Goal: Task Accomplishment & Management: Complete application form

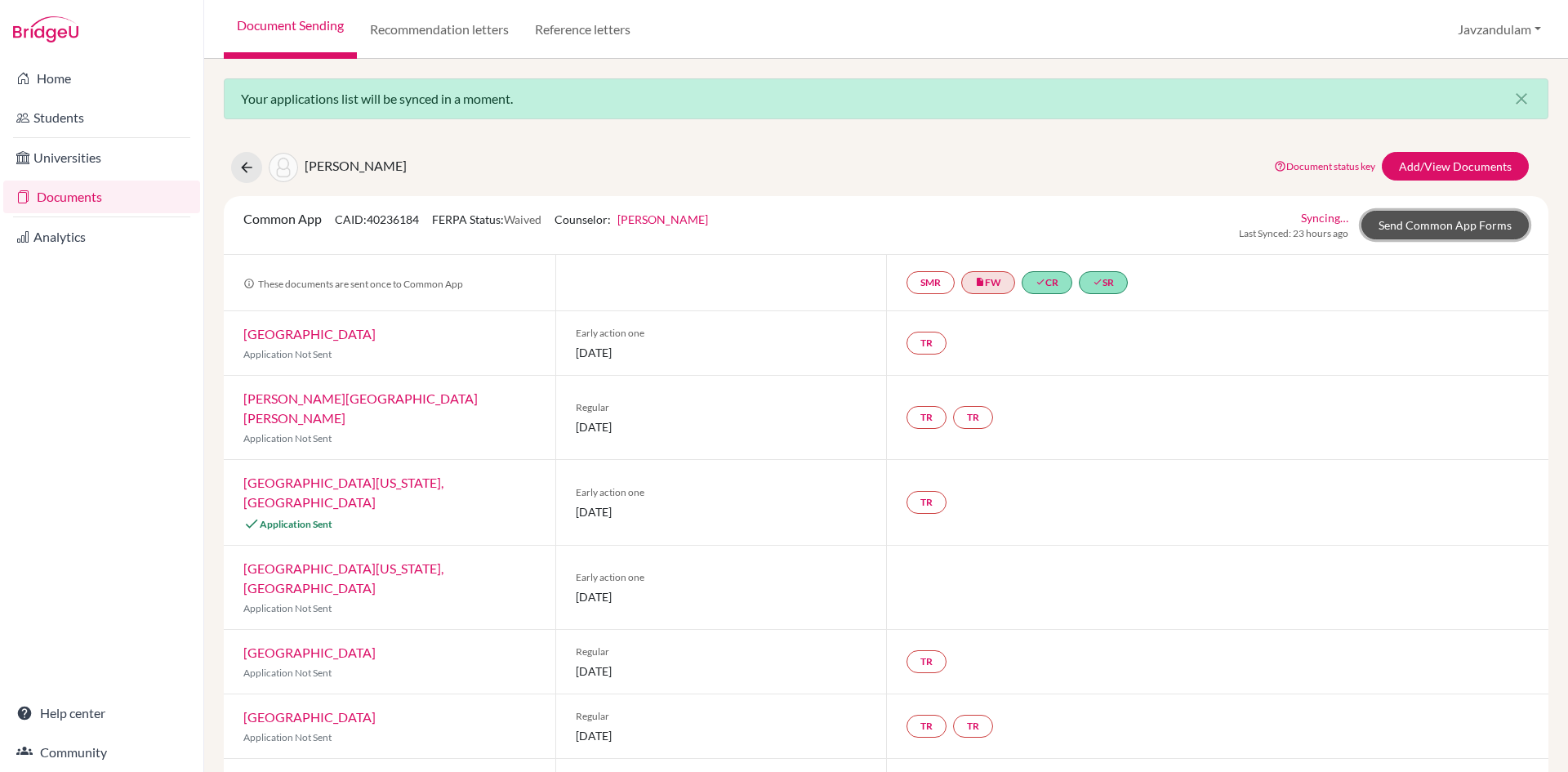
click at [1426, 232] on link "Send Common App Forms" at bounding box center [1446, 225] width 168 height 29
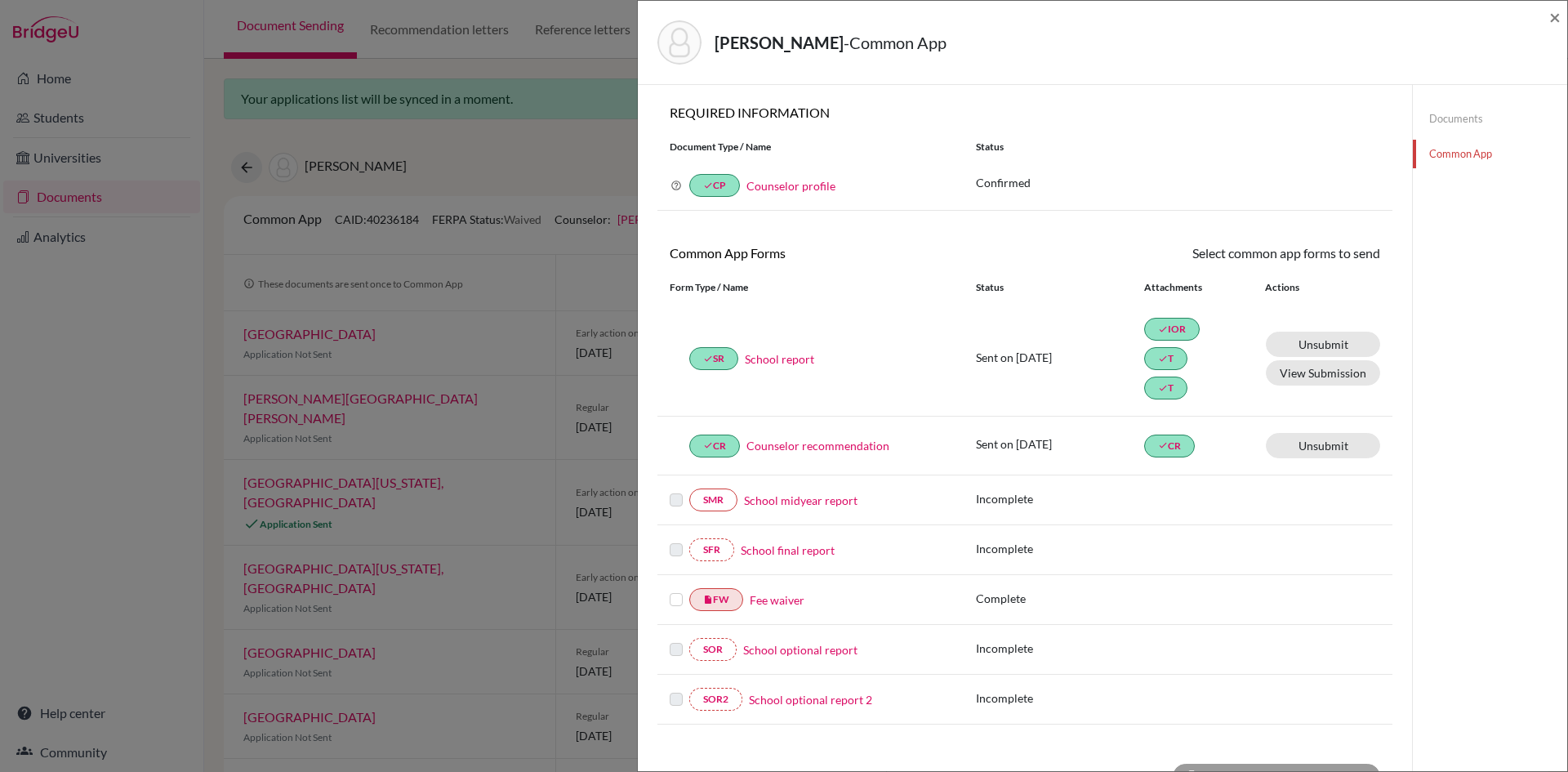
click at [680, 590] on label at bounding box center [676, 590] width 13 height 0
click at [0, 0] on input "checkbox" at bounding box center [0, 0] width 0 height 0
click at [1343, 257] on link "Send" at bounding box center [1347, 256] width 68 height 25
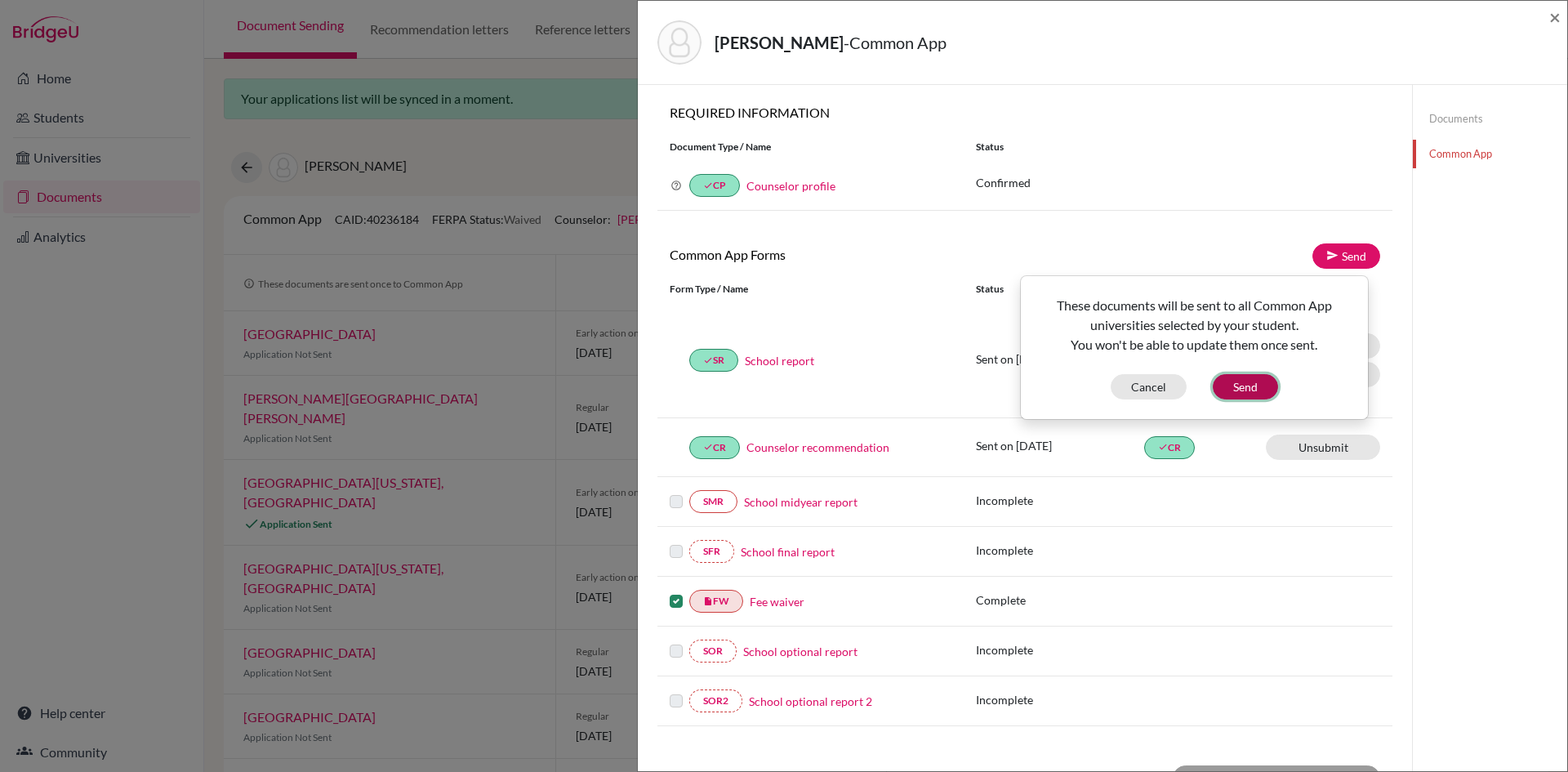
click at [1257, 383] on button "Send" at bounding box center [1246, 387] width 65 height 25
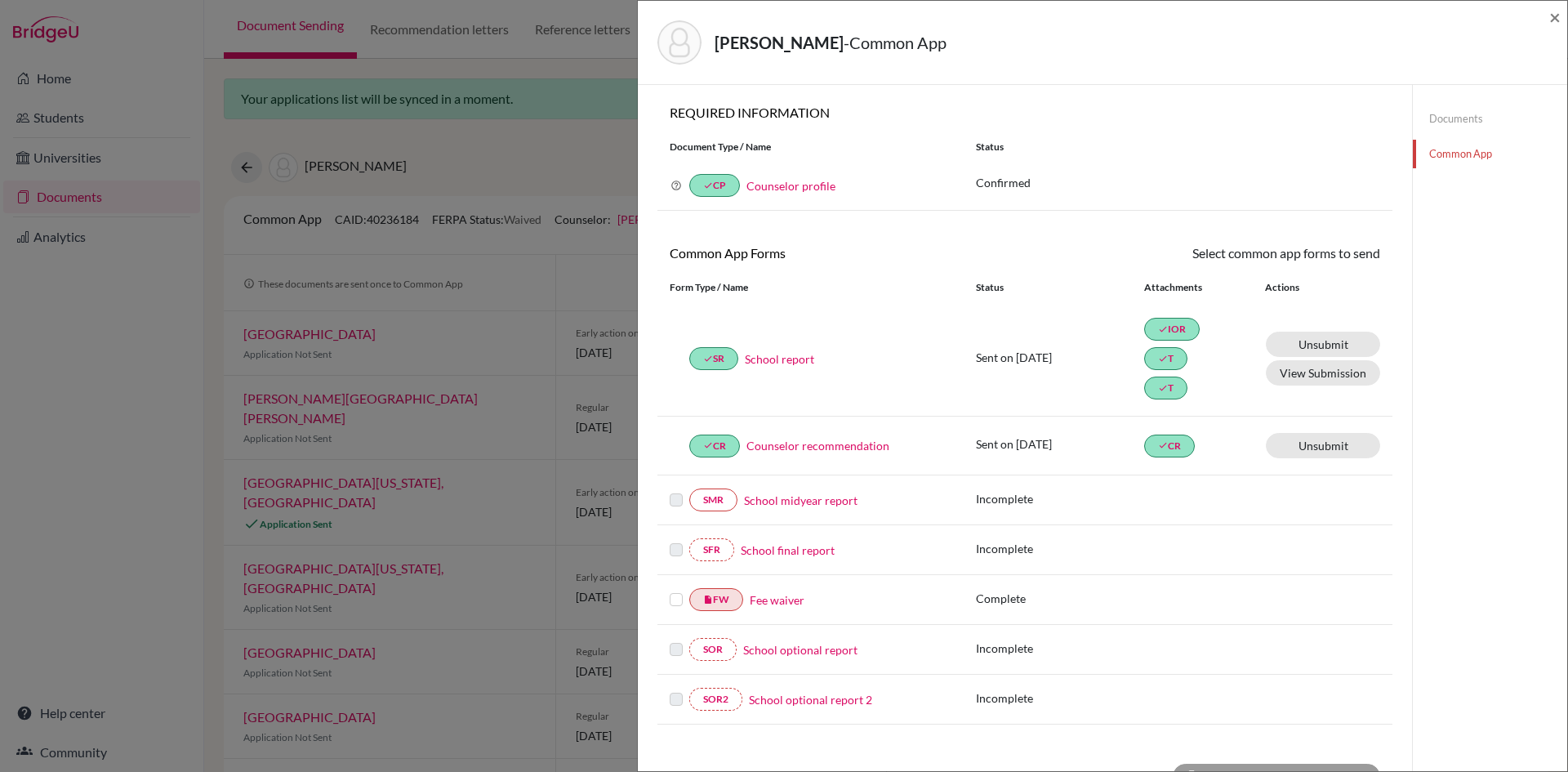
click at [774, 601] on link "Fee waiver" at bounding box center [777, 600] width 55 height 17
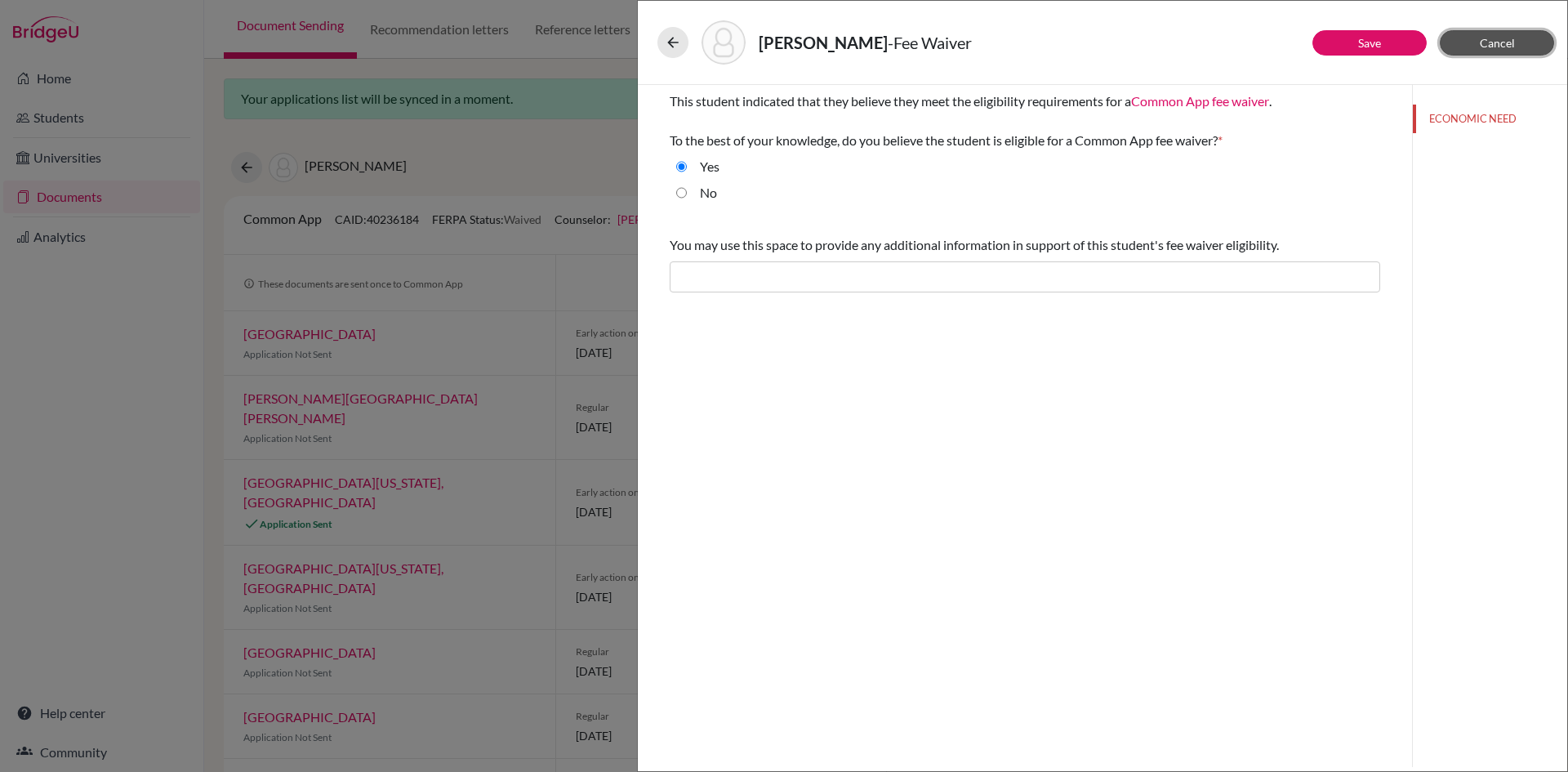
click at [1492, 45] on span "Cancel" at bounding box center [1498, 43] width 35 height 14
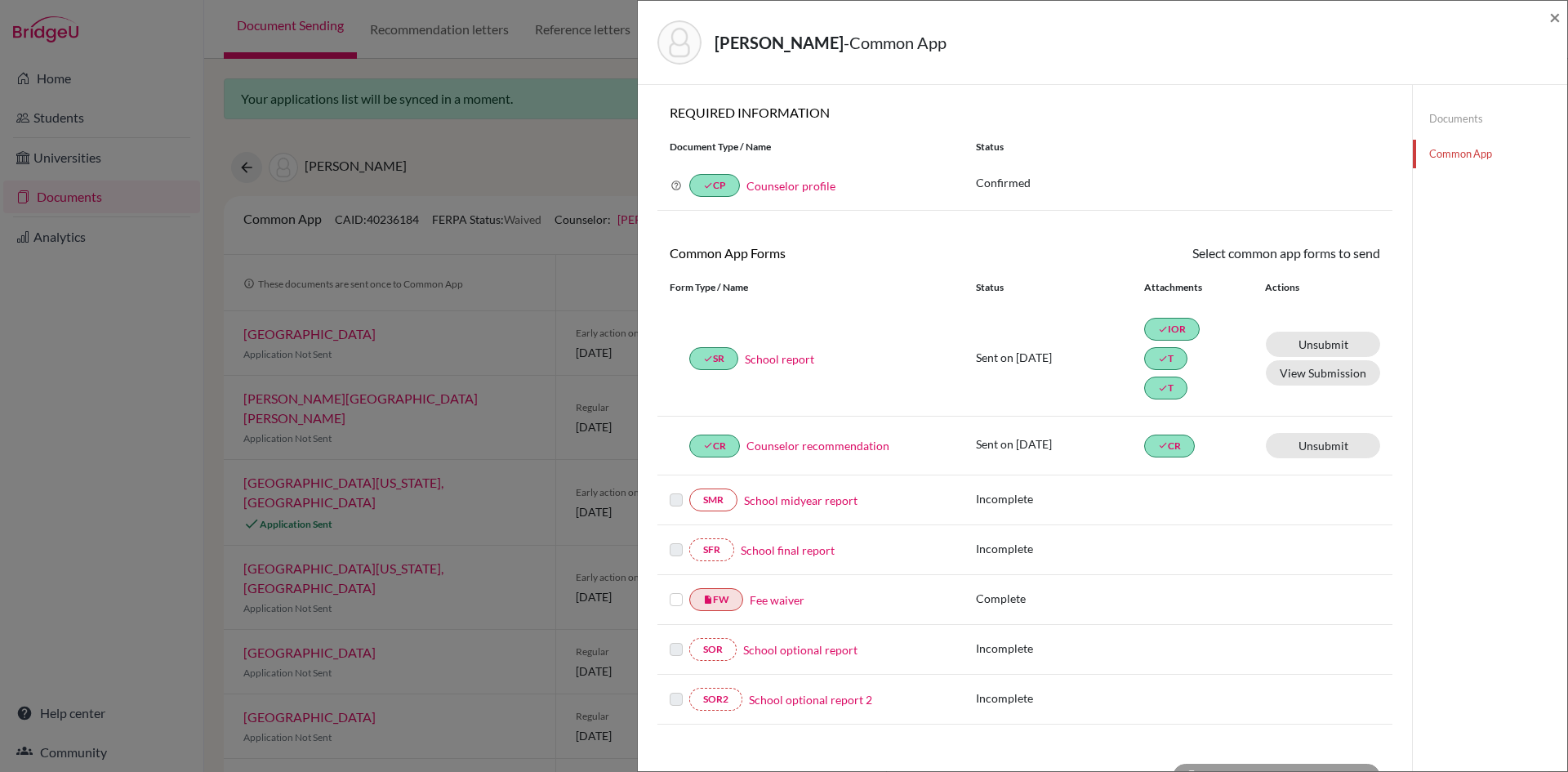
click at [676, 590] on label at bounding box center [676, 590] width 13 height 0
click at [0, 0] on input "checkbox" at bounding box center [0, 0] width 0 height 0
click at [1345, 258] on link "Send" at bounding box center [1347, 256] width 68 height 25
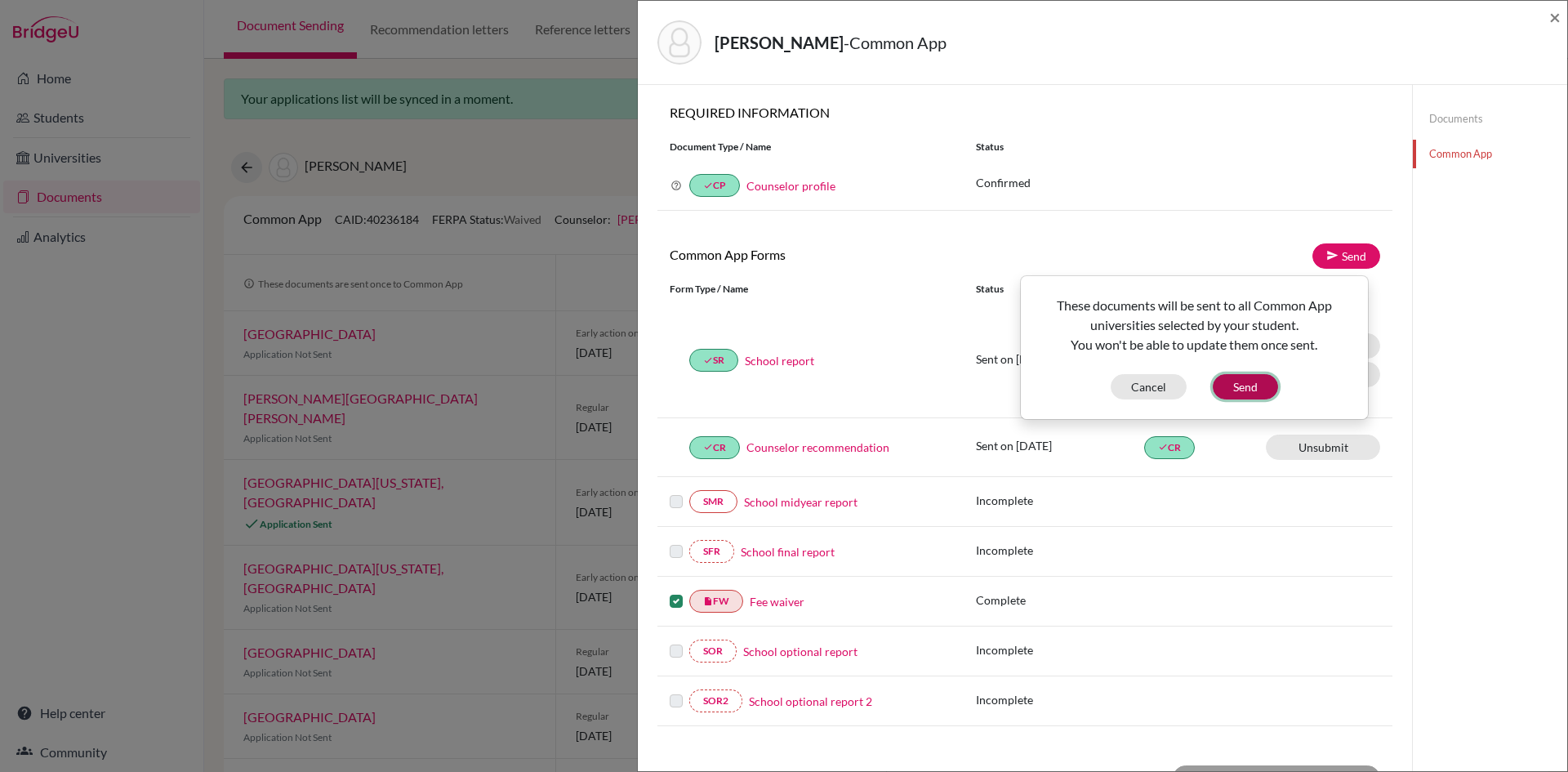
click at [1240, 387] on button "Send" at bounding box center [1246, 387] width 65 height 25
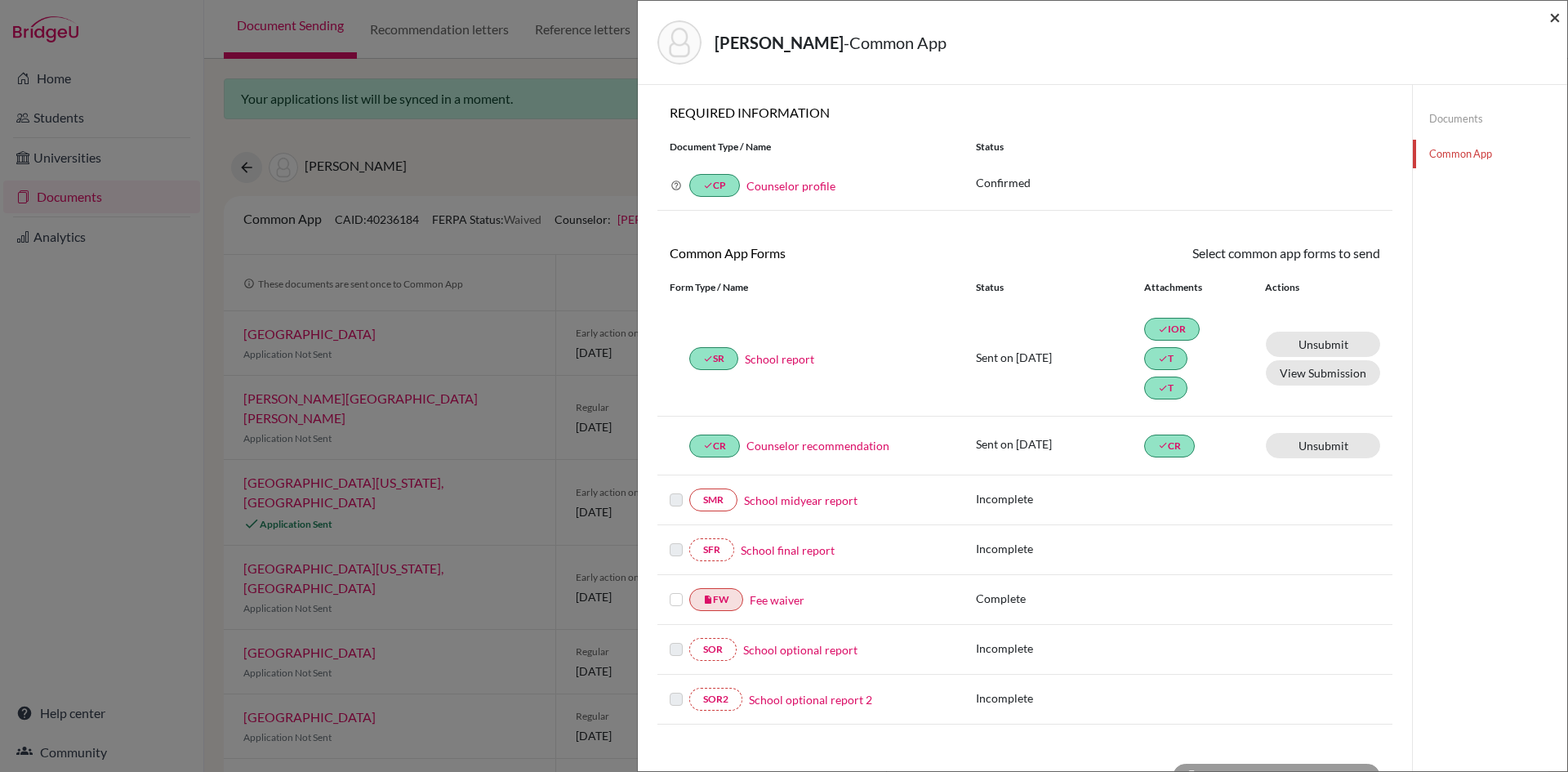
click at [1552, 12] on span "×" at bounding box center [1555, 17] width 12 height 23
